Goal: Information Seeking & Learning: Learn about a topic

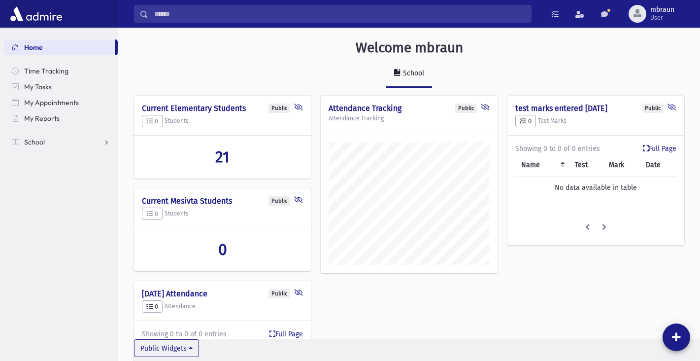
scroll to position [452, 582]
click at [216, 154] on span "21" at bounding box center [222, 156] width 14 height 19
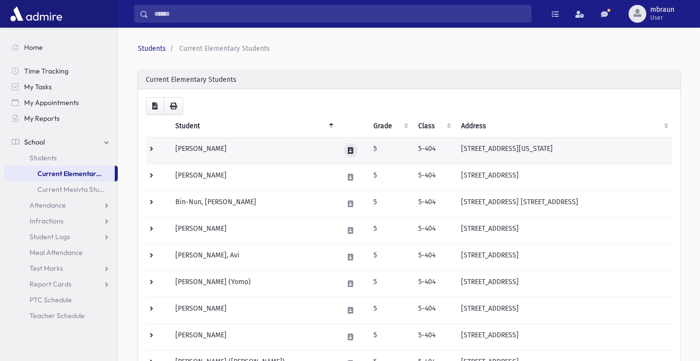
click at [349, 149] on icon at bounding box center [350, 150] width 5 height 6
click at [272, 148] on td "Abraham, Yaakov" at bounding box center [253, 150] width 168 height 27
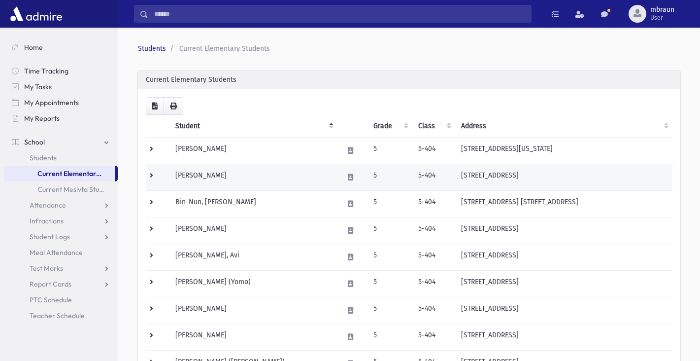
click at [196, 178] on td "[PERSON_NAME]" at bounding box center [253, 177] width 168 height 27
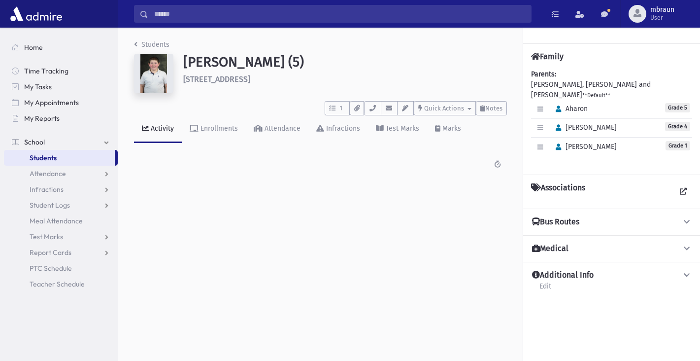
click at [146, 43] on link "Students" at bounding box center [151, 44] width 35 height 8
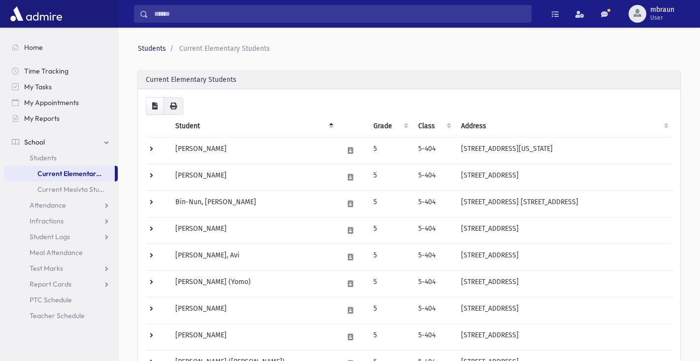
click at [174, 106] on icon "button" at bounding box center [173, 105] width 7 height 7
click at [176, 106] on icon "button" at bounding box center [173, 105] width 7 height 7
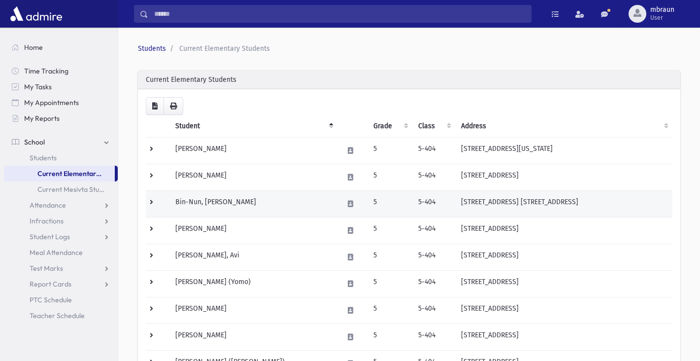
scroll to position [49, 0]
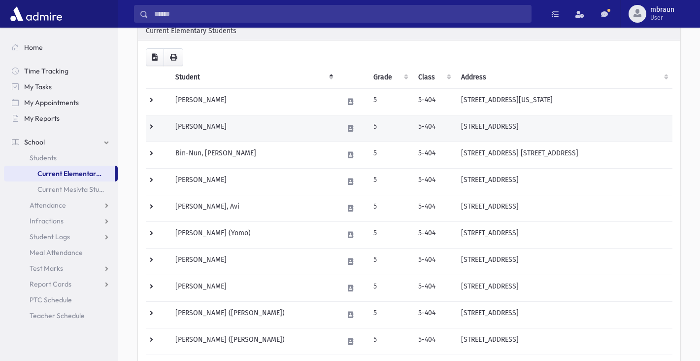
click at [229, 136] on td "Bikov, Aharon" at bounding box center [253, 128] width 168 height 27
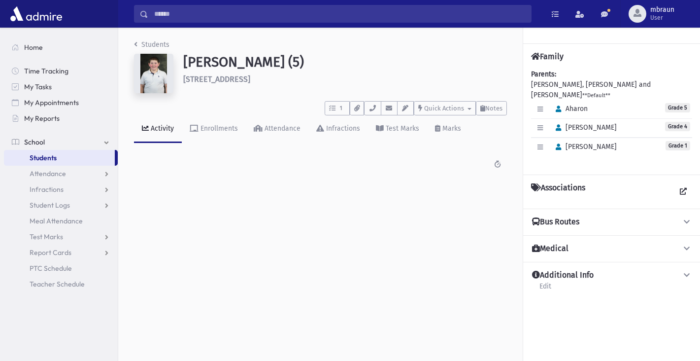
click at [161, 42] on link "Students" at bounding box center [151, 44] width 35 height 8
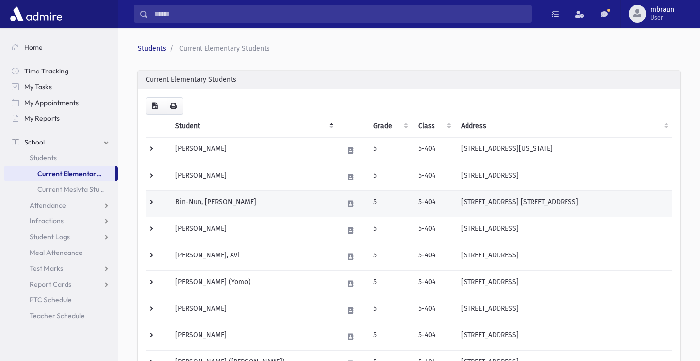
click at [199, 204] on td "Bin-Nun, [PERSON_NAME]" at bounding box center [253, 204] width 168 height 27
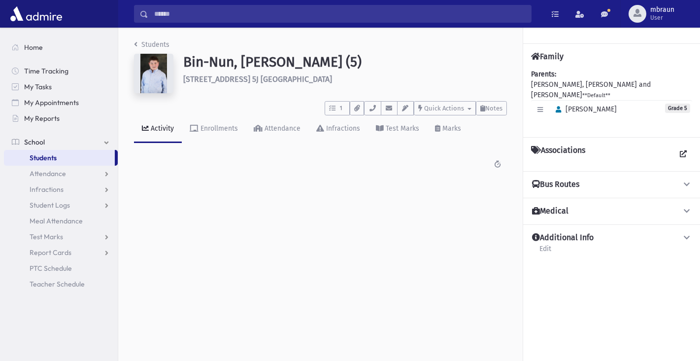
click at [152, 43] on link "Students" at bounding box center [151, 44] width 35 height 8
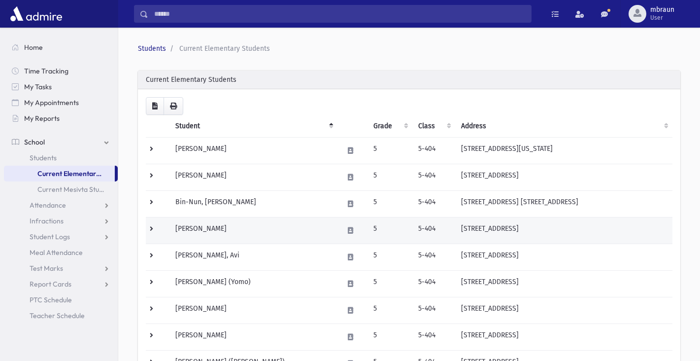
click at [203, 228] on td "[PERSON_NAME]" at bounding box center [253, 230] width 168 height 27
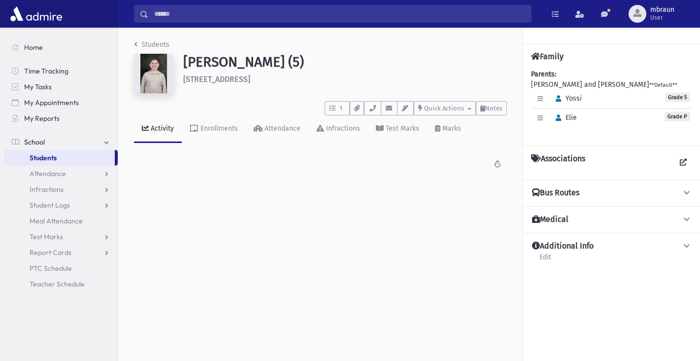
click at [143, 44] on link "Students" at bounding box center [151, 44] width 35 height 8
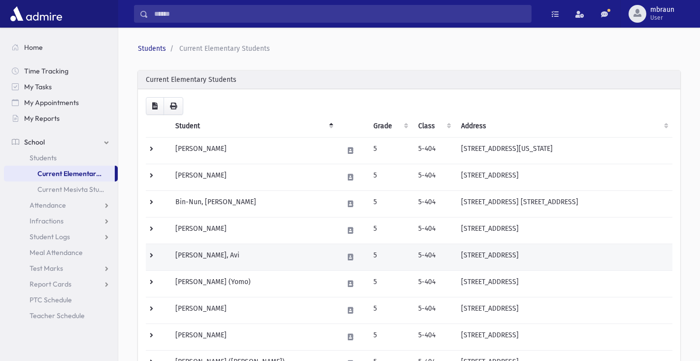
click at [195, 244] on td "[PERSON_NAME], Avi" at bounding box center [253, 257] width 168 height 27
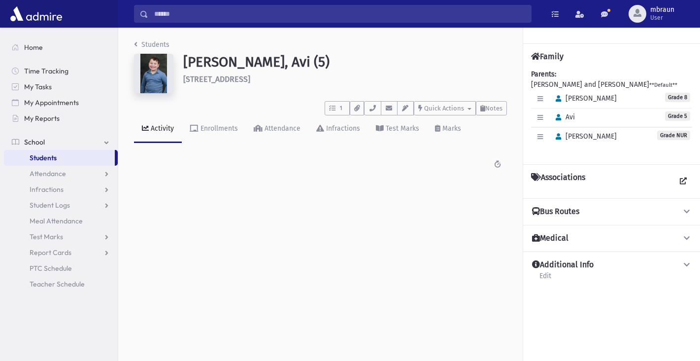
click at [150, 43] on link "Students" at bounding box center [151, 44] width 35 height 8
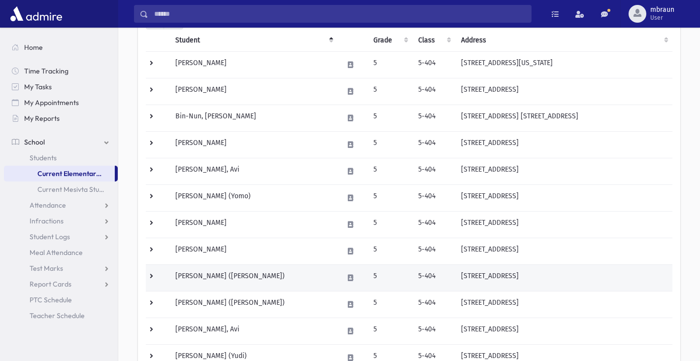
scroll to position [96, 0]
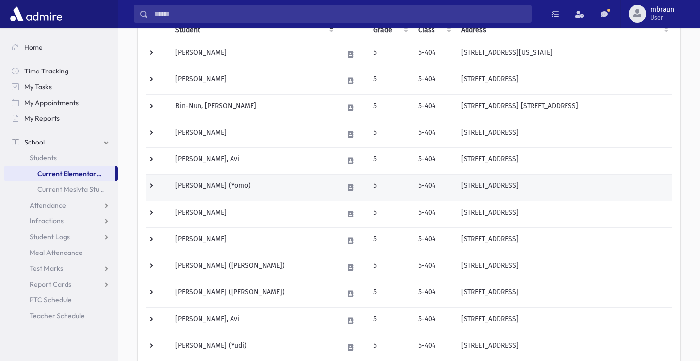
click at [204, 186] on td "[PERSON_NAME] (Yomo)" at bounding box center [253, 187] width 168 height 27
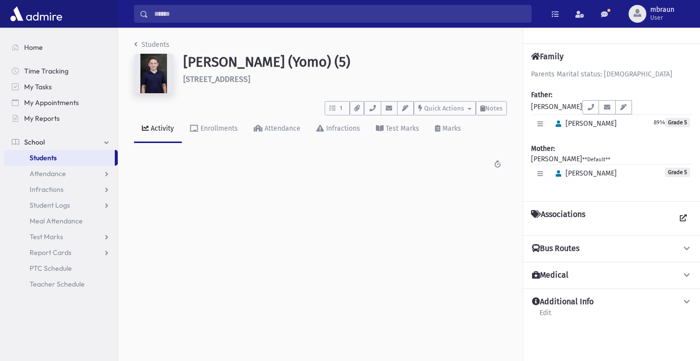
click at [152, 43] on link "Students" at bounding box center [151, 44] width 35 height 8
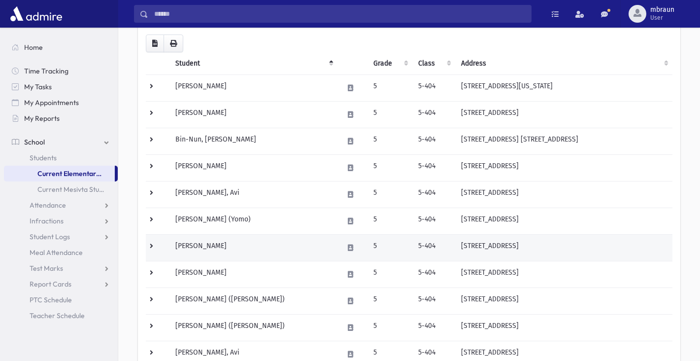
scroll to position [67, 0]
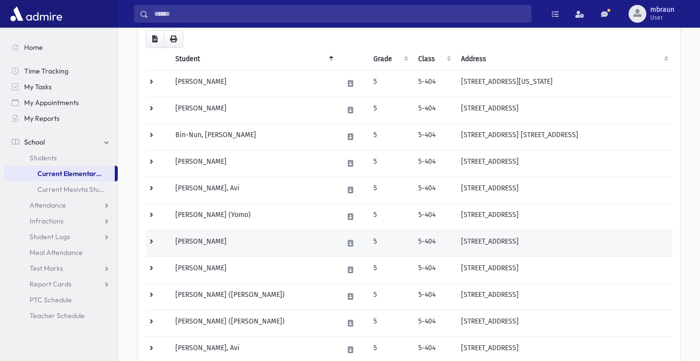
click at [228, 244] on td "[PERSON_NAME]" at bounding box center [253, 243] width 168 height 27
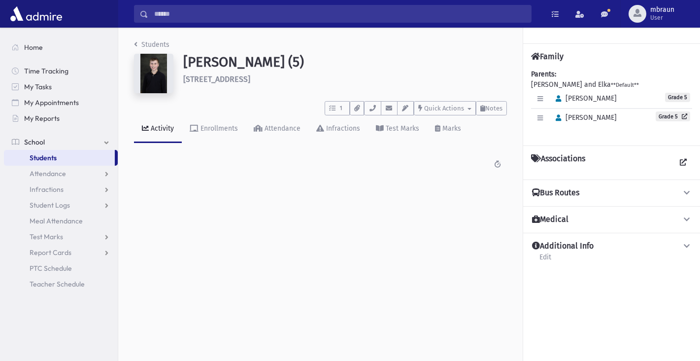
click at [159, 42] on link "Students" at bounding box center [151, 44] width 35 height 8
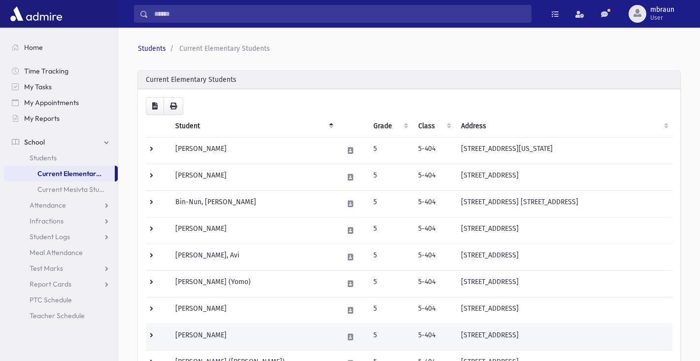
scroll to position [52, 0]
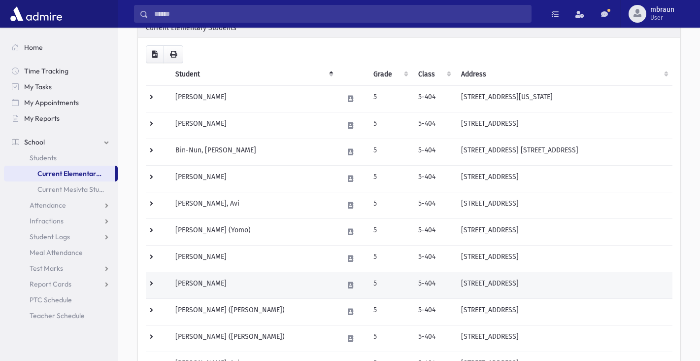
click at [189, 288] on td "Goldberg, Eli" at bounding box center [253, 285] width 168 height 27
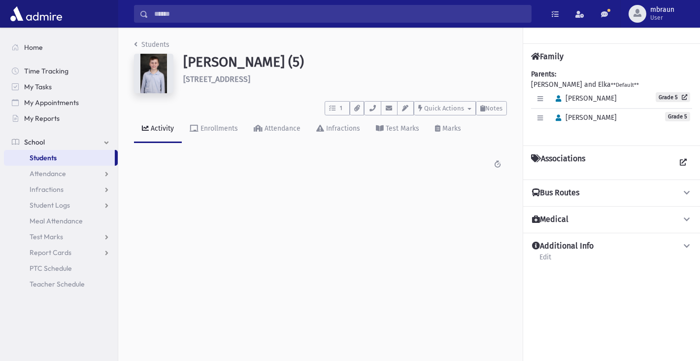
click at [148, 43] on link "Students" at bounding box center [151, 44] width 35 height 8
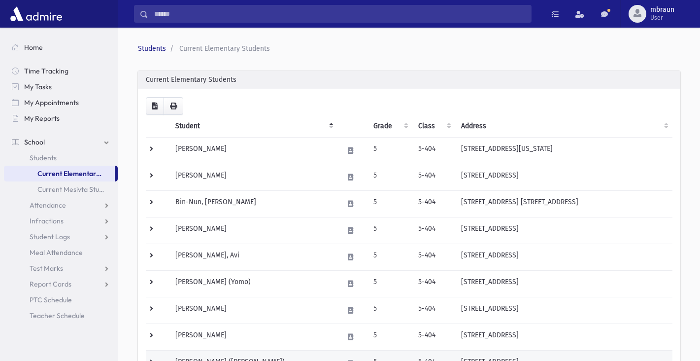
scroll to position [54, 0]
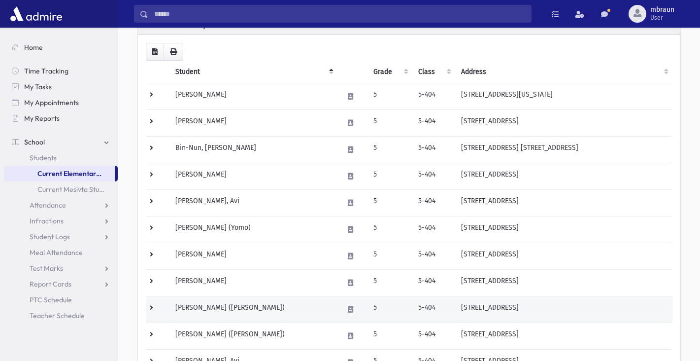
click at [195, 307] on td "Katz, Abe (Abe)" at bounding box center [253, 309] width 168 height 27
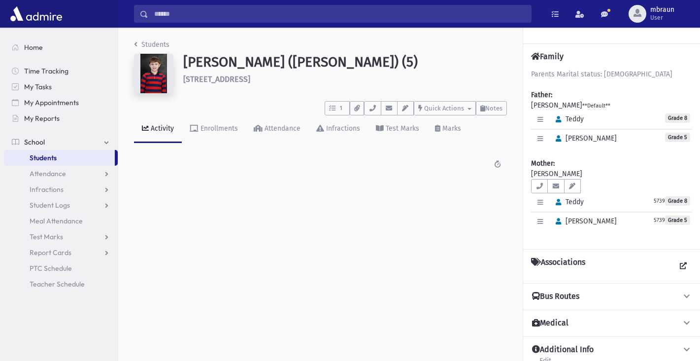
click at [149, 43] on link "Students" at bounding box center [151, 44] width 35 height 8
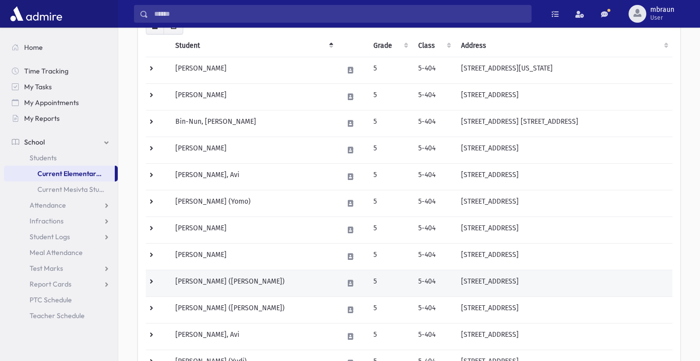
scroll to position [80, 0]
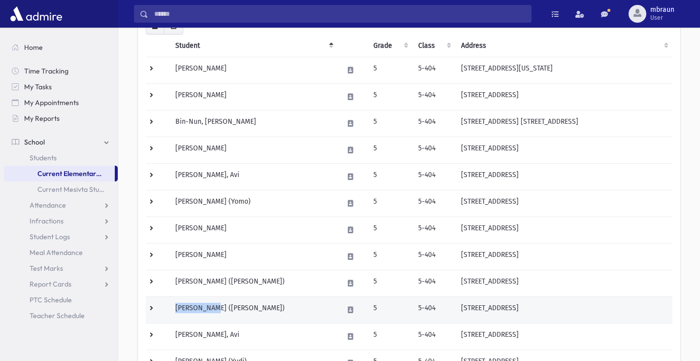
click at [213, 303] on td "[PERSON_NAME] ([PERSON_NAME])" at bounding box center [253, 310] width 168 height 27
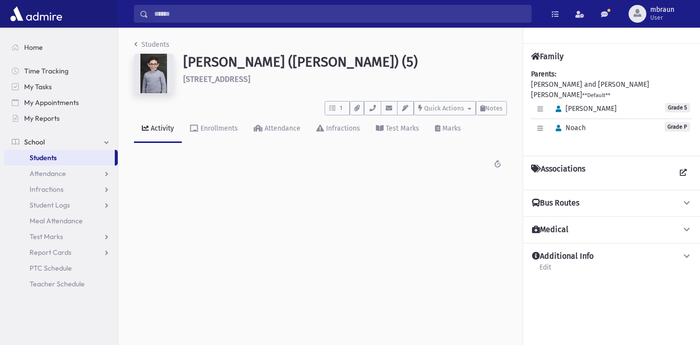
click at [140, 43] on li "Students" at bounding box center [151, 44] width 35 height 10
click at [145, 43] on link "Students" at bounding box center [151, 44] width 35 height 8
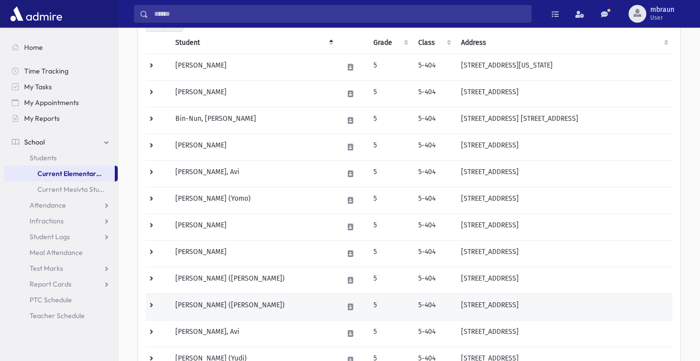
scroll to position [103, 0]
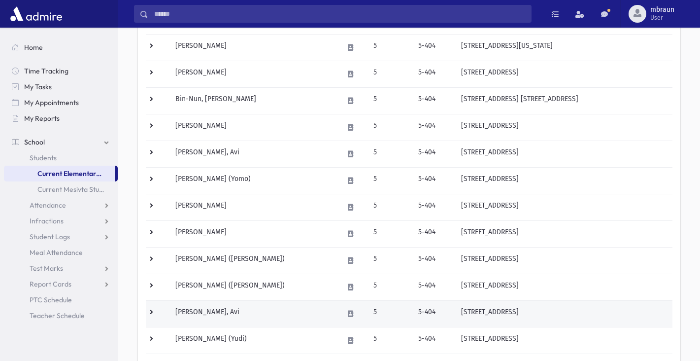
click at [191, 312] on td "[PERSON_NAME], Avi" at bounding box center [253, 314] width 168 height 27
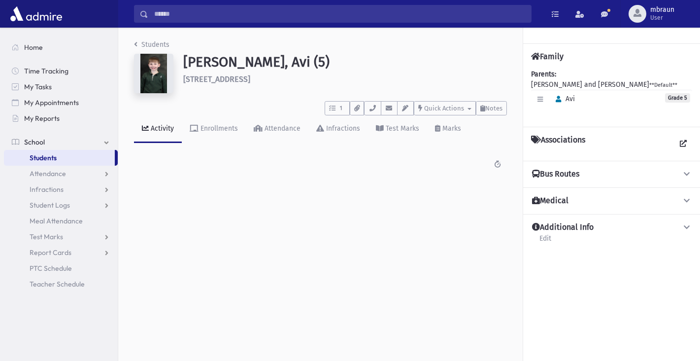
click at [148, 43] on link "Students" at bounding box center [151, 44] width 35 height 8
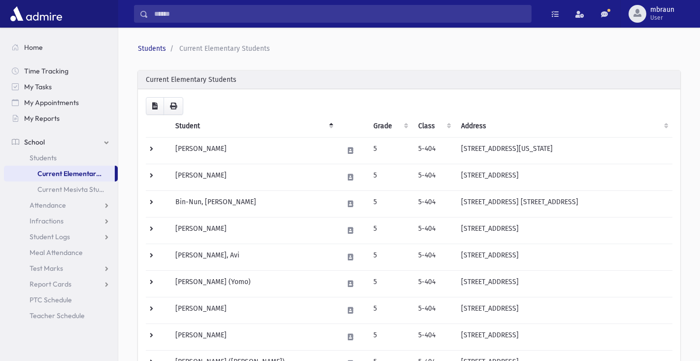
scroll to position [158, 0]
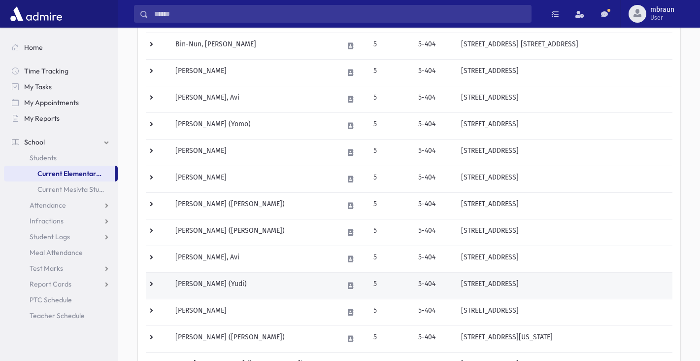
click at [184, 285] on td "Mostofsky, Yudi (Yudi)" at bounding box center [253, 285] width 168 height 27
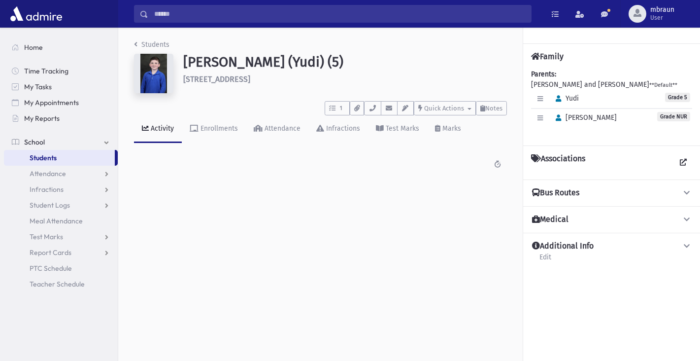
click at [165, 40] on li "Students" at bounding box center [151, 44] width 35 height 10
click at [166, 44] on link "Students" at bounding box center [151, 44] width 35 height 8
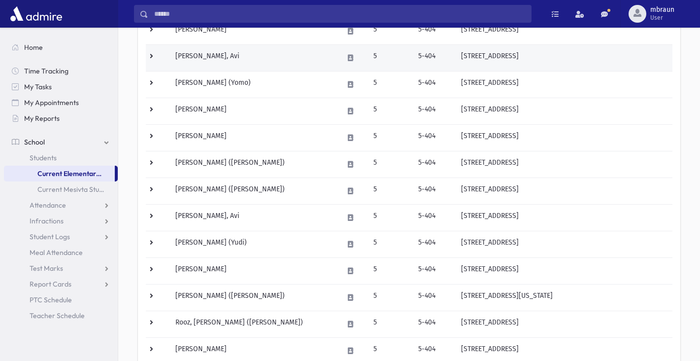
scroll to position [213, 0]
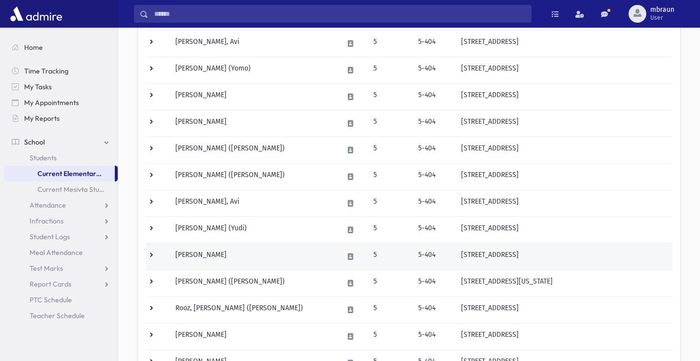
click at [199, 256] on td "[PERSON_NAME]" at bounding box center [253, 256] width 168 height 27
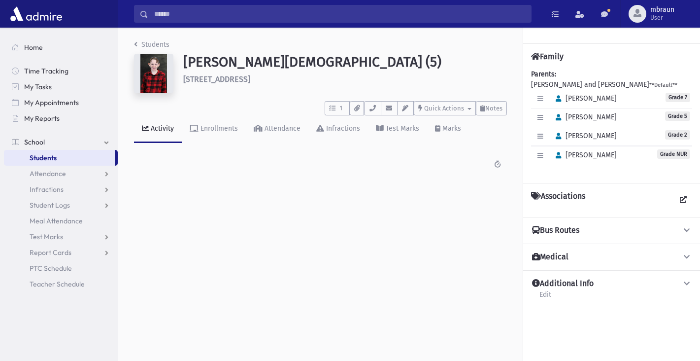
click at [155, 45] on link "Students" at bounding box center [151, 44] width 35 height 8
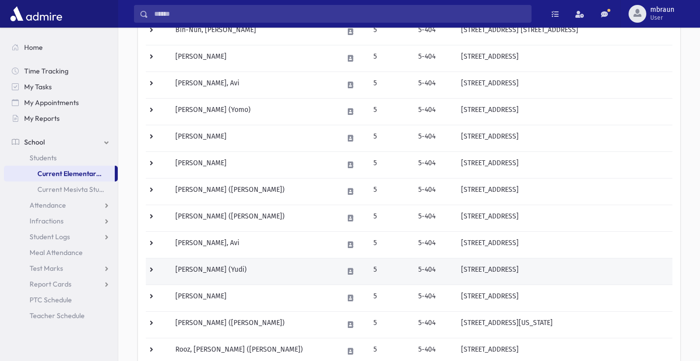
scroll to position [172, 0]
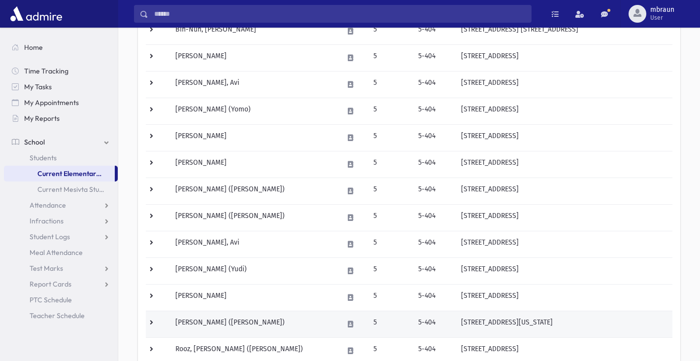
click at [191, 321] on td "[PERSON_NAME] ([PERSON_NAME])" at bounding box center [253, 324] width 168 height 27
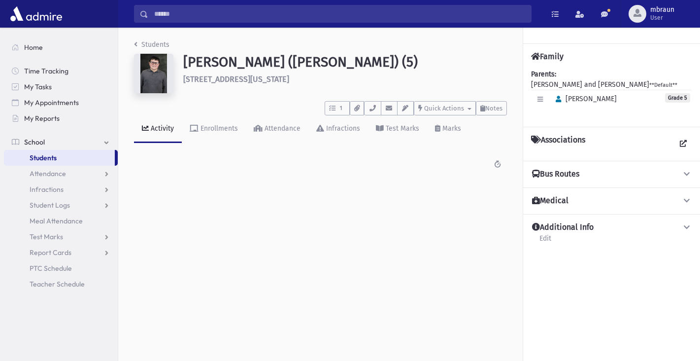
click at [140, 42] on li "Students" at bounding box center [151, 44] width 35 height 10
click at [145, 43] on link "Students" at bounding box center [151, 44] width 35 height 8
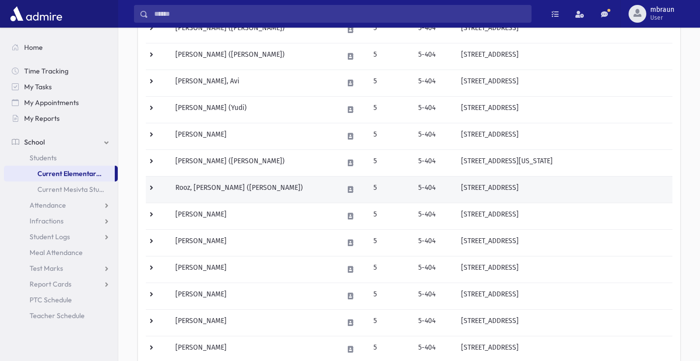
scroll to position [347, 0]
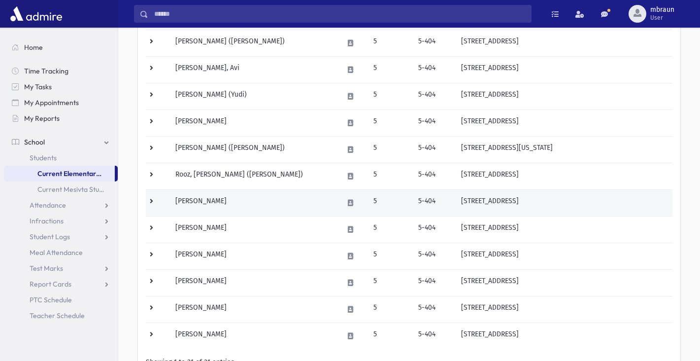
click at [196, 202] on td "[PERSON_NAME]" at bounding box center [253, 203] width 168 height 27
